Goal: Use online tool/utility: Utilize a website feature to perform a specific function

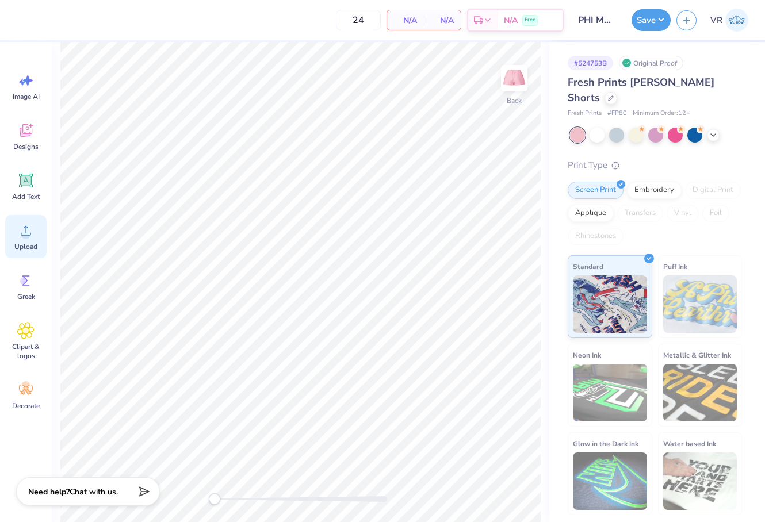
click at [18, 243] on span "Upload" at bounding box center [25, 246] width 23 height 9
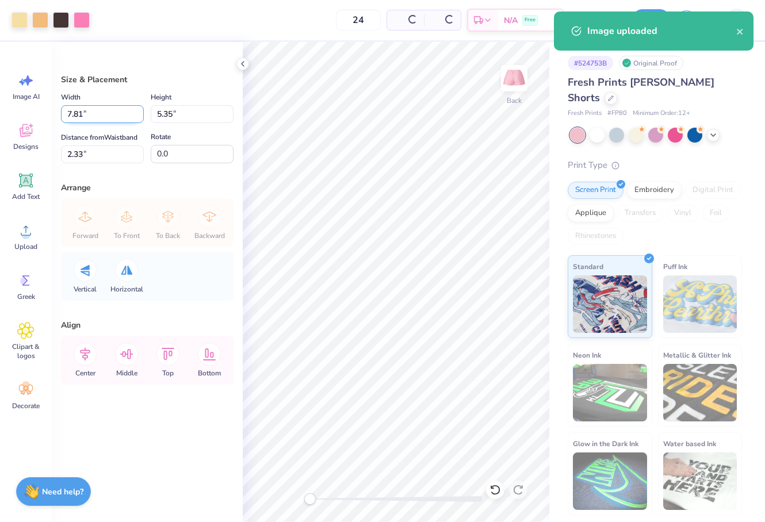
click at [96, 116] on input "7.81" at bounding box center [102, 114] width 83 height 18
type input "5.00"
type input "3.42"
type input "3.29"
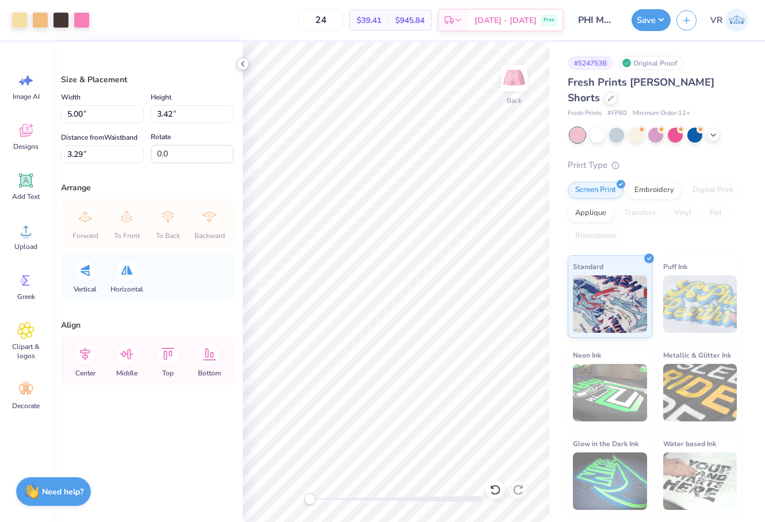
click at [243, 61] on icon at bounding box center [242, 63] width 9 height 9
drag, startPoint x: 112, startPoint y: 152, endPoint x: 33, endPoint y: 151, distance: 79.4
click at [33, 151] on div "Art colors 24 $39.41 Per Item $945.84 Total Est. Delivery [DATE] - [DATE] Free …" at bounding box center [382, 261] width 765 height 522
type input "5.3"
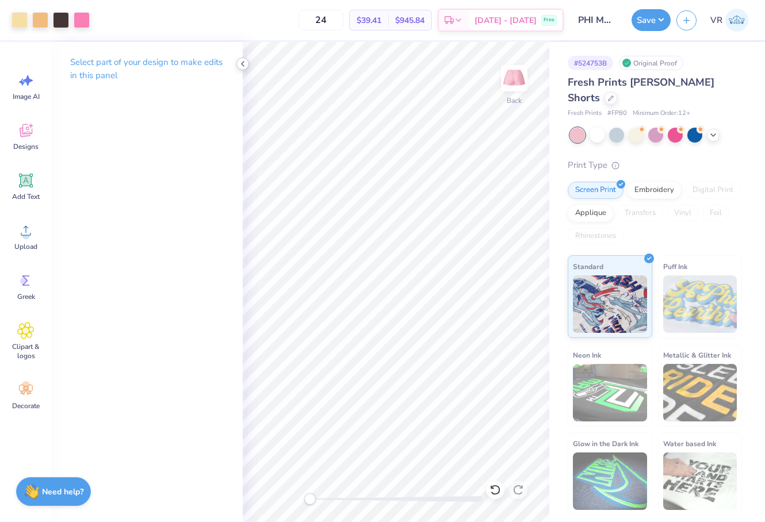
click at [242, 65] on icon at bounding box center [242, 63] width 9 height 9
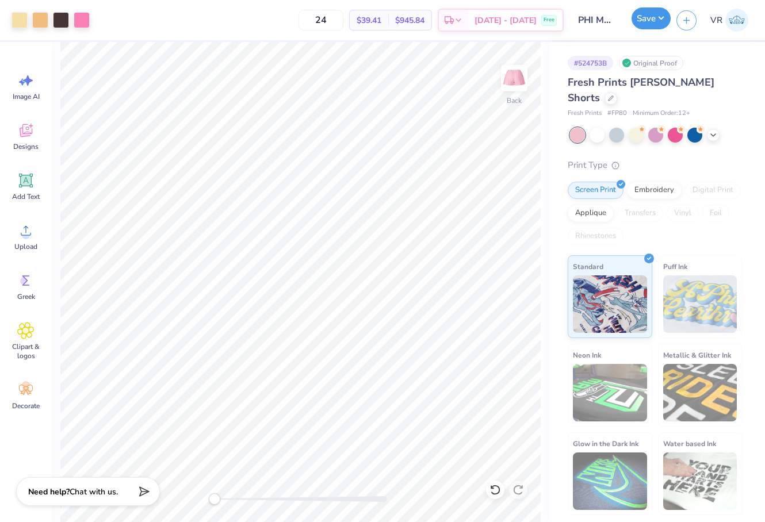
click at [640, 26] on button "Save" at bounding box center [650, 18] width 39 height 22
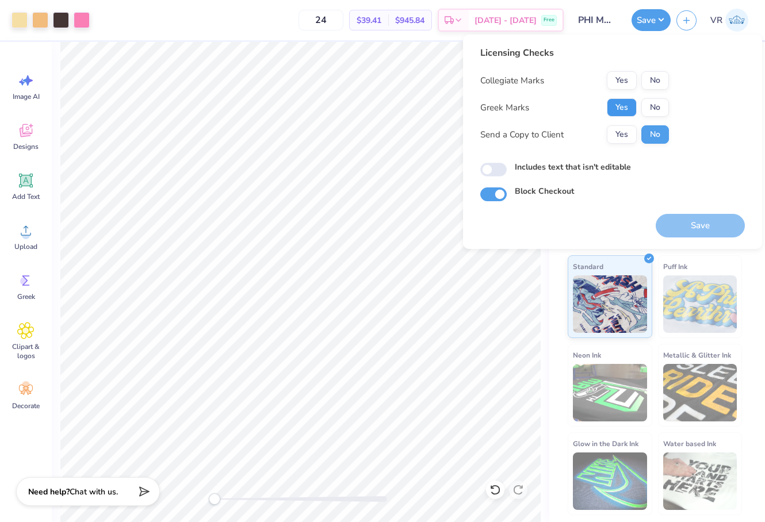
click at [619, 113] on button "Yes" at bounding box center [622, 107] width 30 height 18
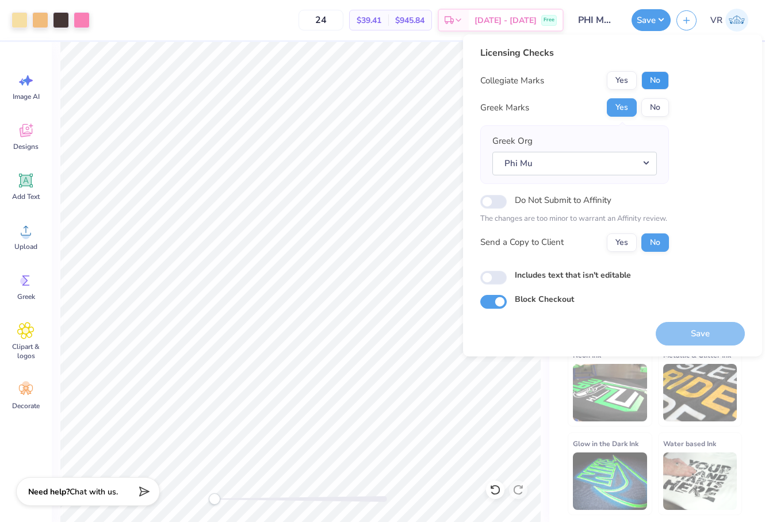
click at [653, 83] on button "No" at bounding box center [655, 80] width 28 height 18
click at [672, 328] on button "Save" at bounding box center [700, 334] width 89 height 24
